Goal: Task Accomplishment & Management: Manage account settings

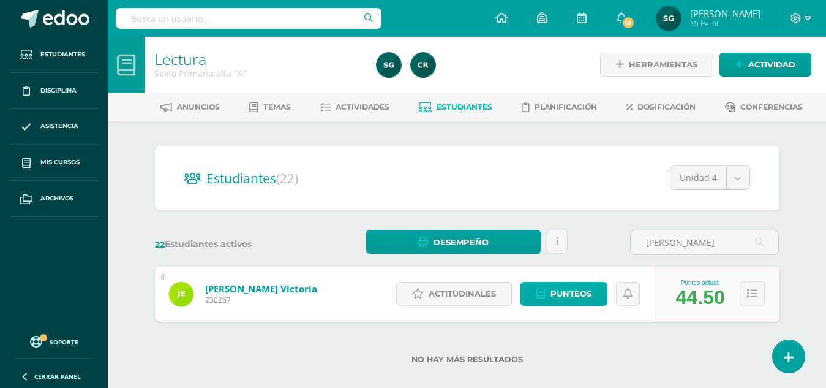
type input "esquivel"
click at [571, 294] on span "Punteos" at bounding box center [570, 293] width 41 height 23
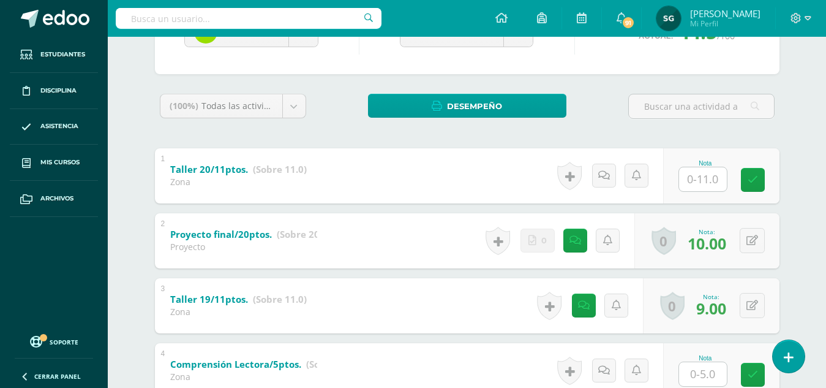
scroll to position [156, 0]
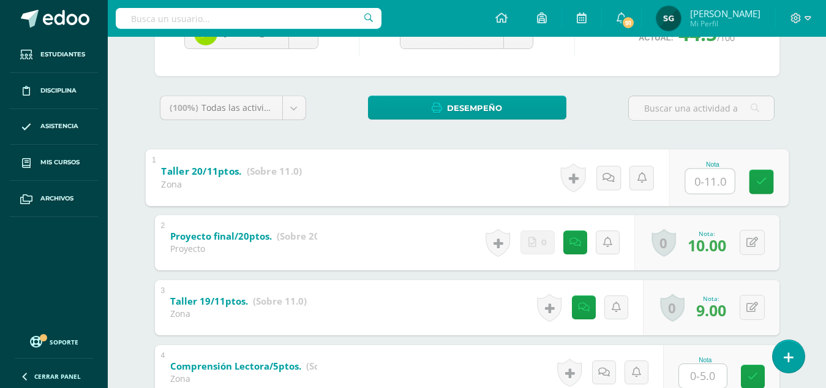
click at [699, 177] on input "text" at bounding box center [709, 180] width 49 height 24
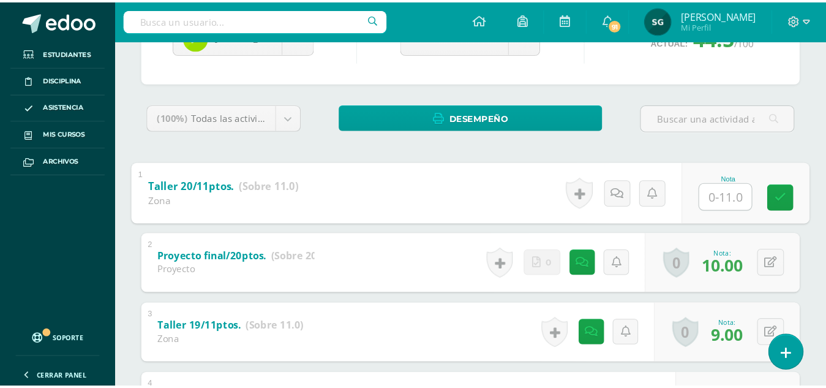
scroll to position [155, 0]
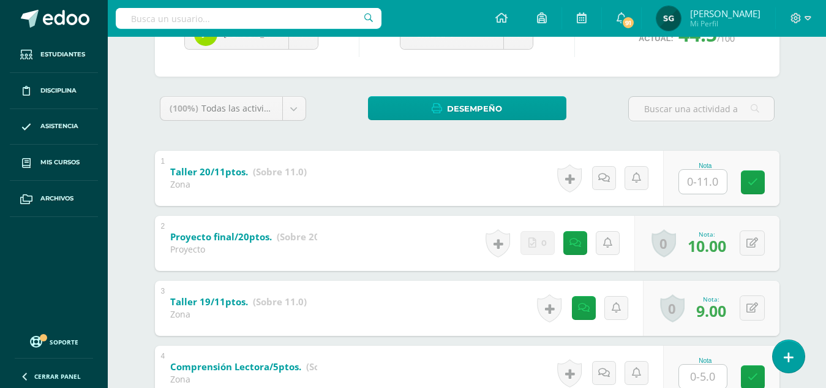
click at [586, 90] on div "[PERSON_NAME] [PERSON_NAME] [PERSON_NAME] [PERSON_NAME] [PERSON_NAME] [PERSON_N…" at bounding box center [467, 354] width 634 height 726
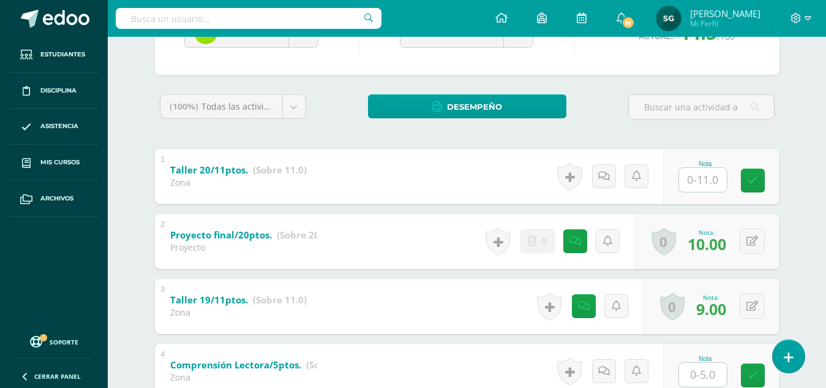
scroll to position [161, 0]
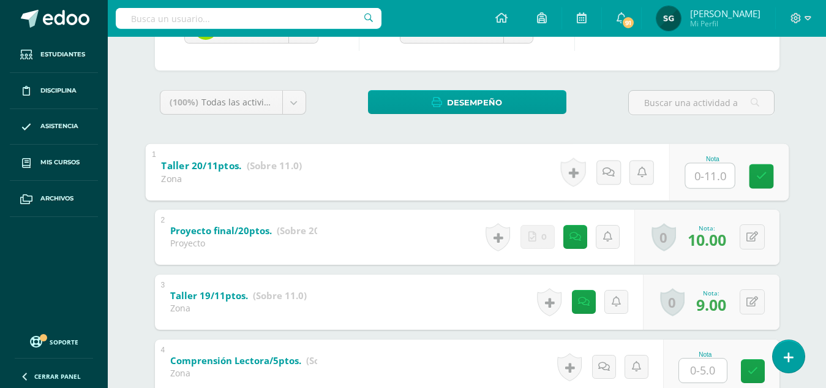
click at [710, 179] on input "text" at bounding box center [709, 175] width 49 height 24
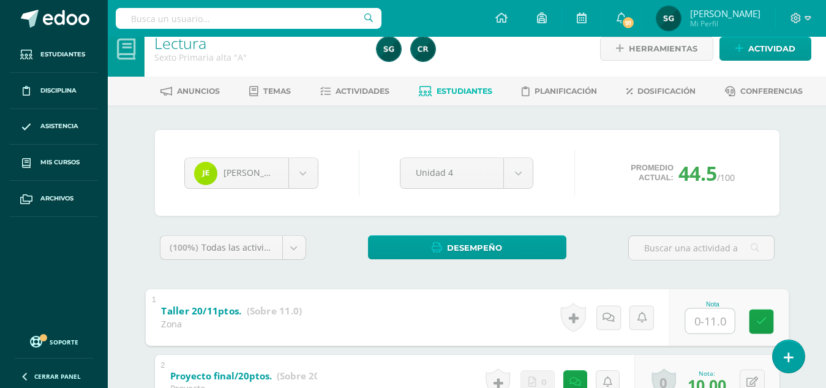
scroll to position [20, 0]
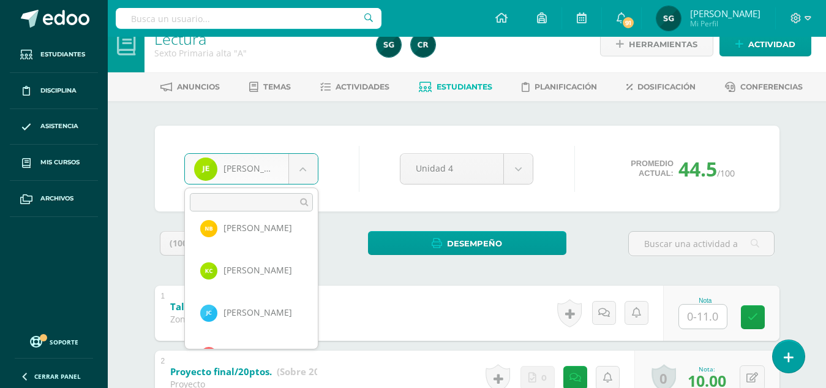
scroll to position [0, 0]
